Goal: Task Accomplishment & Management: Use online tool/utility

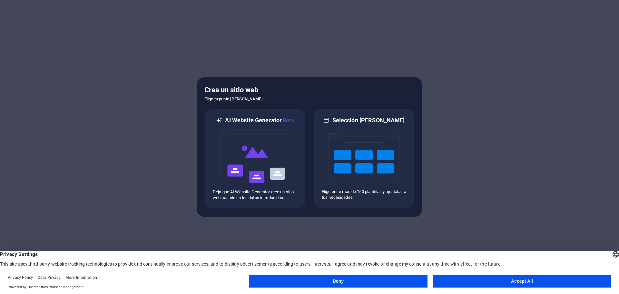
click at [468, 283] on button "Accept All" at bounding box center [522, 280] width 179 height 13
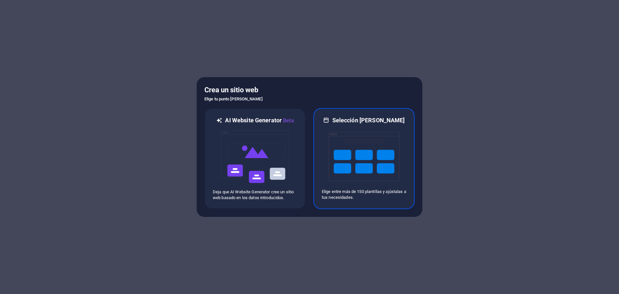
click at [381, 181] on img at bounding box center [363, 156] width 71 height 64
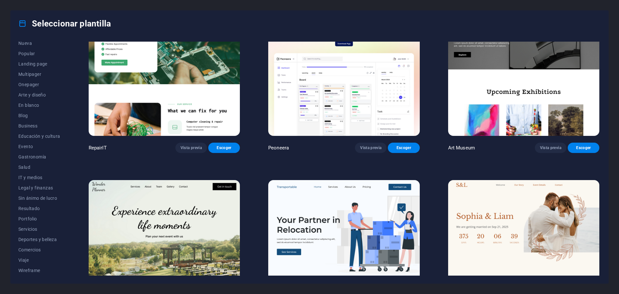
scroll to position [193, 0]
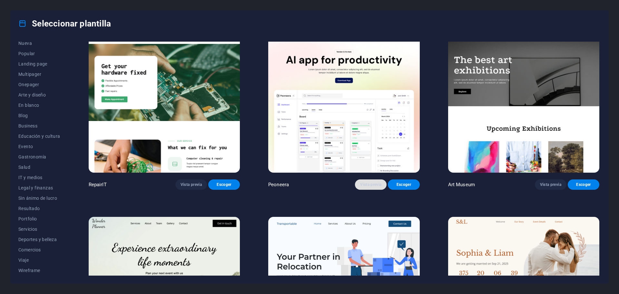
click at [374, 184] on span "Vista previa" at bounding box center [370, 184] width 21 height 5
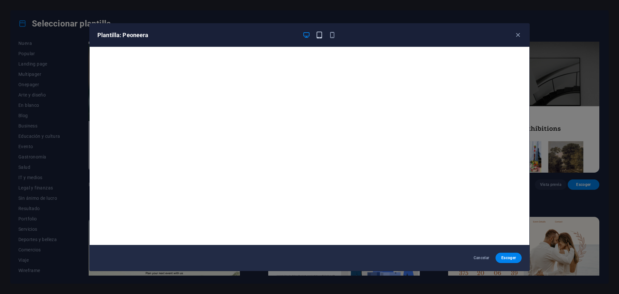
click at [317, 33] on icon "button" at bounding box center [319, 34] width 7 height 7
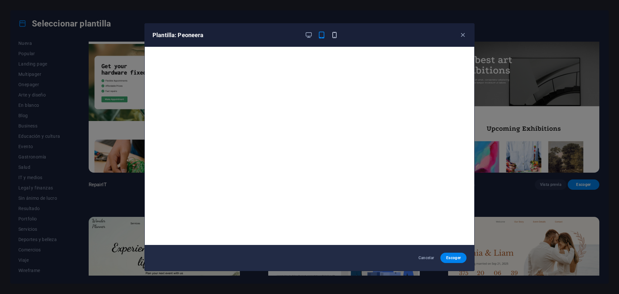
click at [334, 34] on icon "button" at bounding box center [334, 34] width 7 height 7
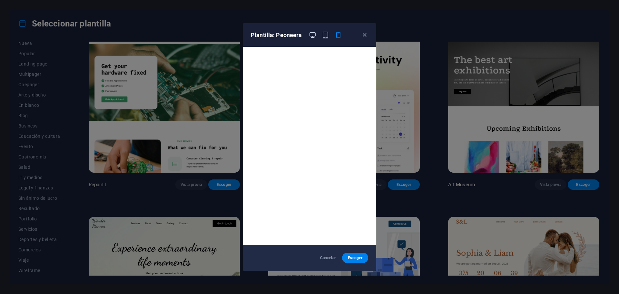
click at [313, 35] on icon "button" at bounding box center [312, 34] width 7 height 7
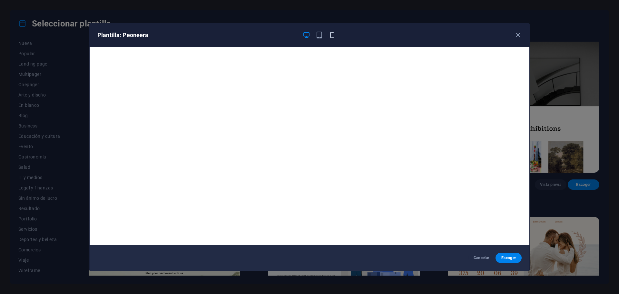
click at [334, 34] on icon "button" at bounding box center [331, 34] width 7 height 7
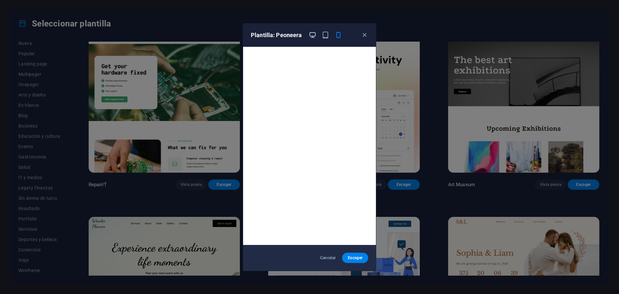
click at [312, 35] on icon "button" at bounding box center [312, 34] width 7 height 7
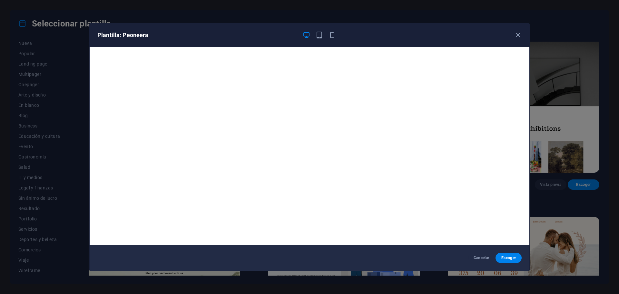
scroll to position [2, 0]
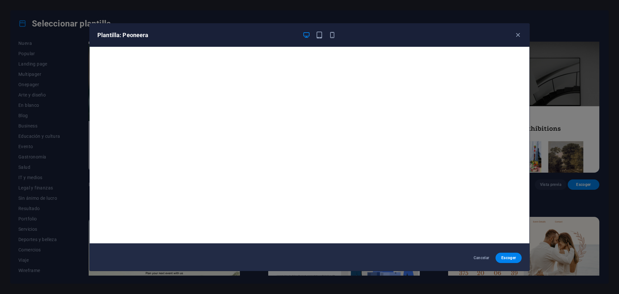
click at [516, 31] on div "Plantilla: Peoneera" at bounding box center [310, 35] width 440 height 23
click at [515, 37] on icon "button" at bounding box center [517, 34] width 7 height 7
